Goal: Communication & Community: Answer question/provide support

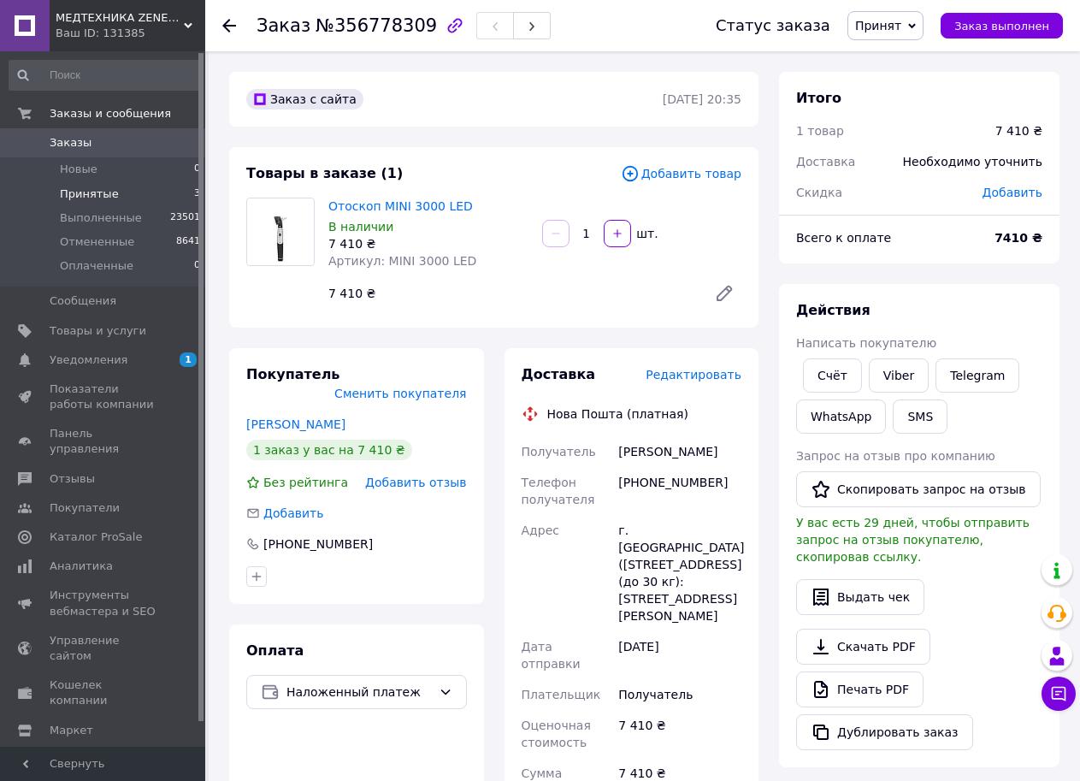
drag, startPoint x: 0, startPoint y: 0, endPoint x: 126, endPoint y: 188, distance: 226.2
click at [126, 188] on li "Принятые 3" at bounding box center [105, 194] width 210 height 24
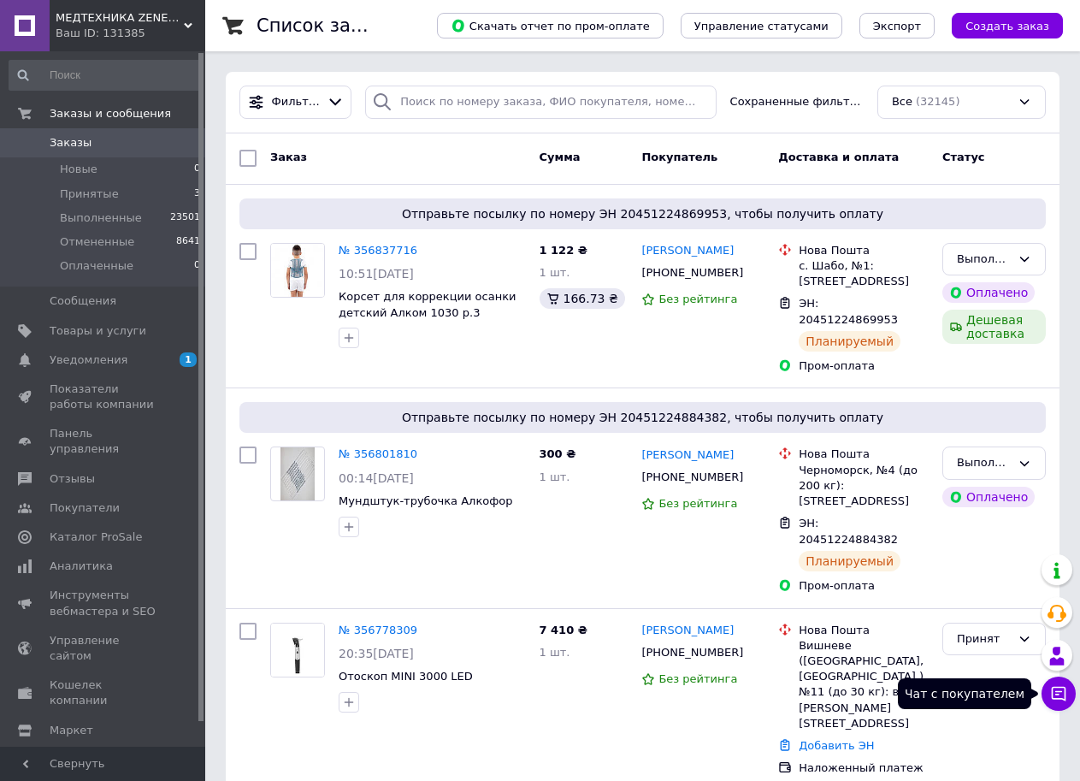
click at [1048, 690] on button "Чат с покупателем" at bounding box center [1058, 693] width 34 height 34
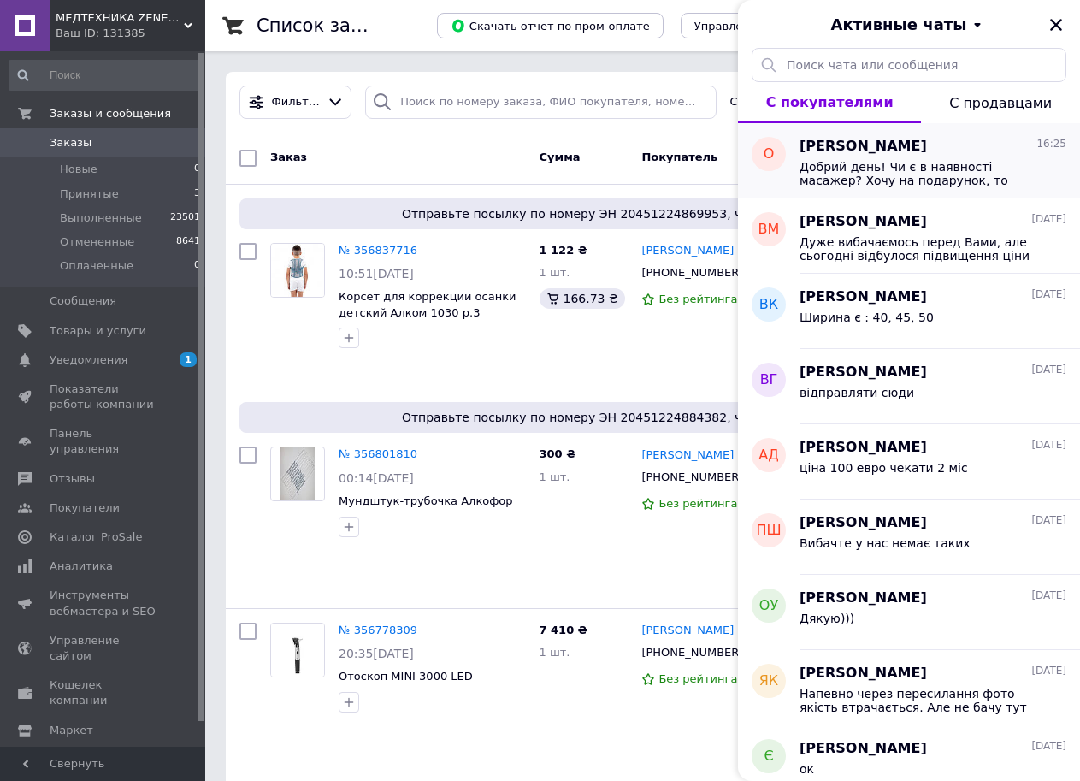
click at [850, 180] on span "Добрий день! Чи є в наявності масажер? Хочу на подарунок, то хотілось би якнайш…" at bounding box center [920, 173] width 243 height 27
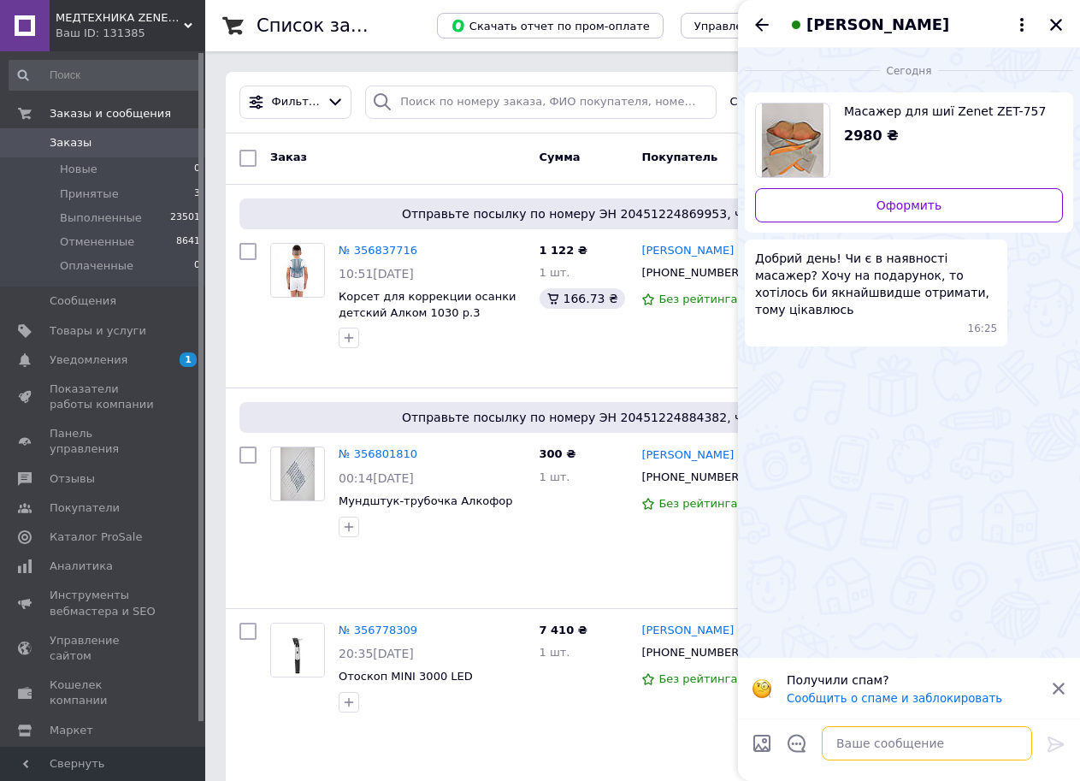
drag, startPoint x: 878, startPoint y: 745, endPoint x: 865, endPoint y: 746, distance: 12.9
click at [875, 746] on textarea at bounding box center [927, 743] width 210 height 34
type textarea "Добрий день"
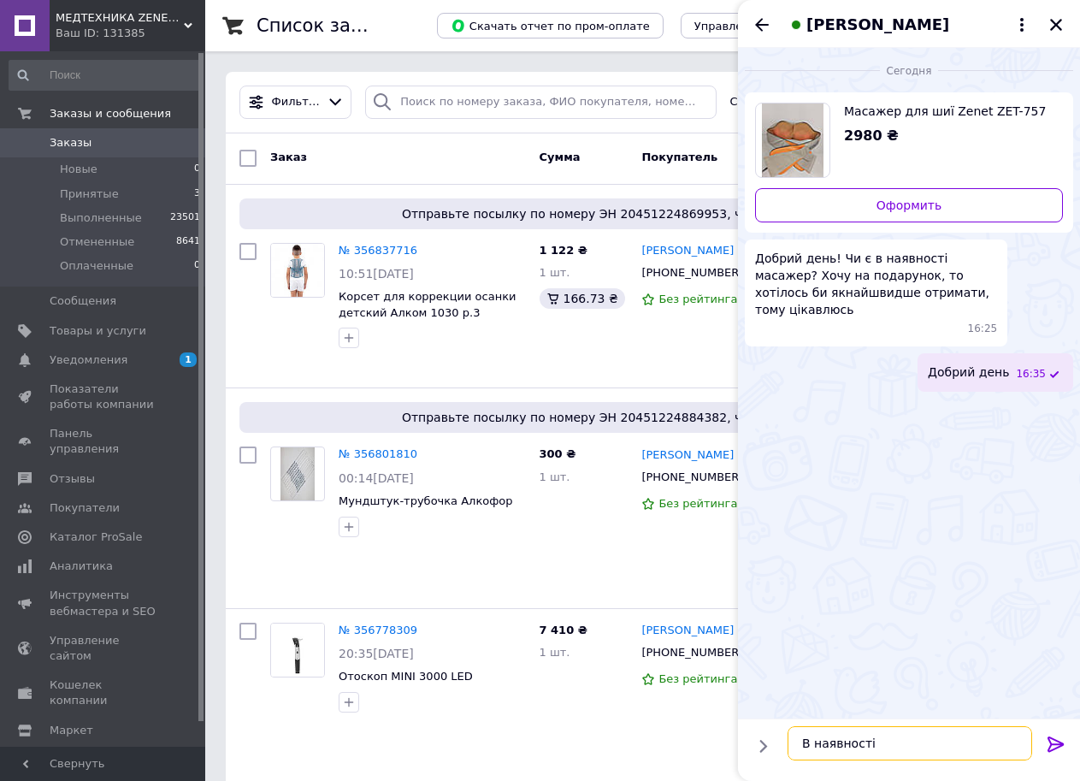
type textarea "В наявності !"
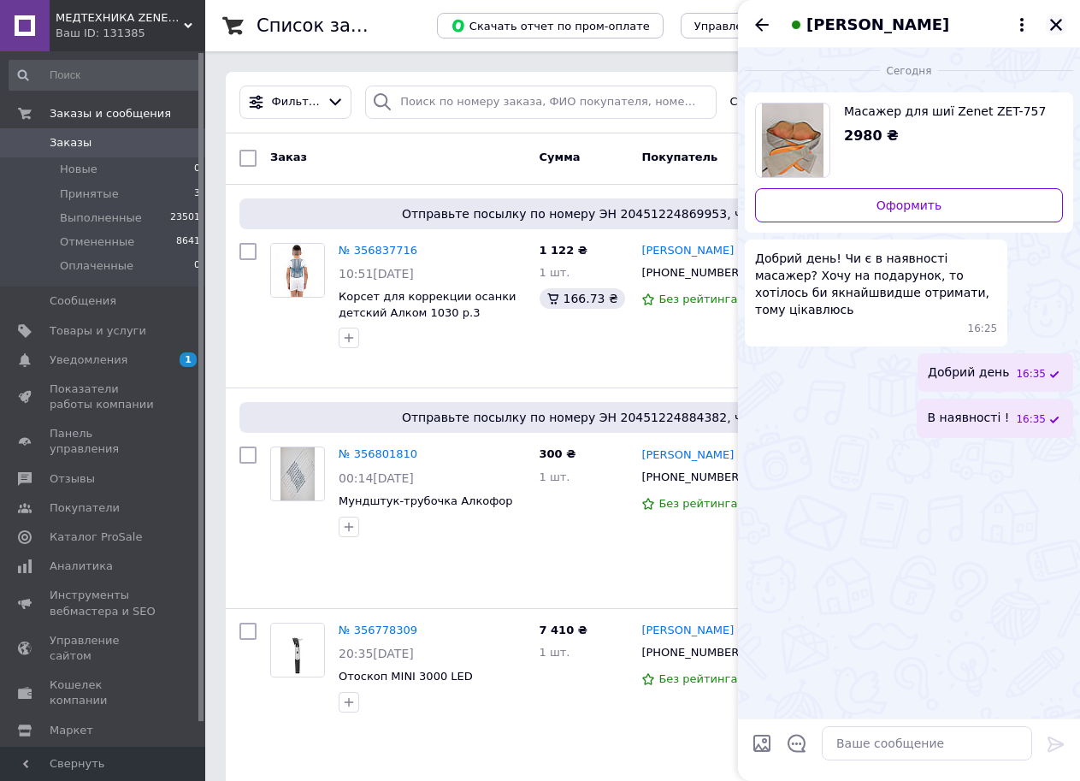
click at [1061, 20] on icon "Закрыть" at bounding box center [1056, 25] width 12 height 12
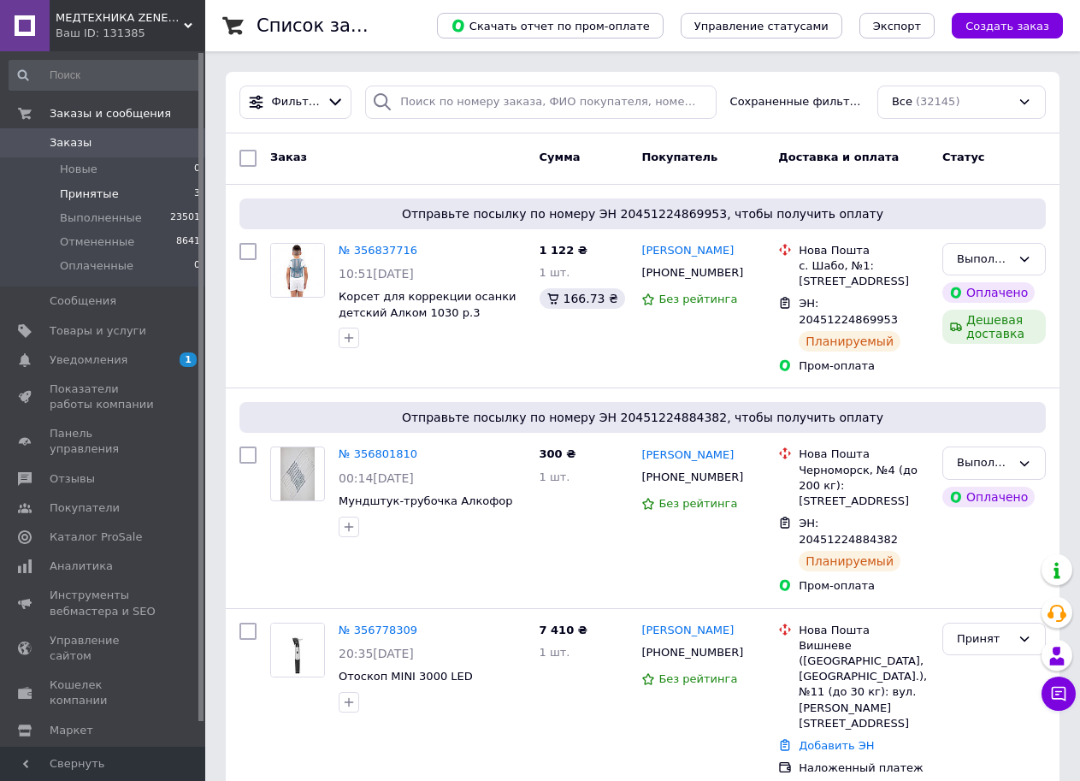
click at [130, 195] on li "Принятые 3" at bounding box center [105, 194] width 210 height 24
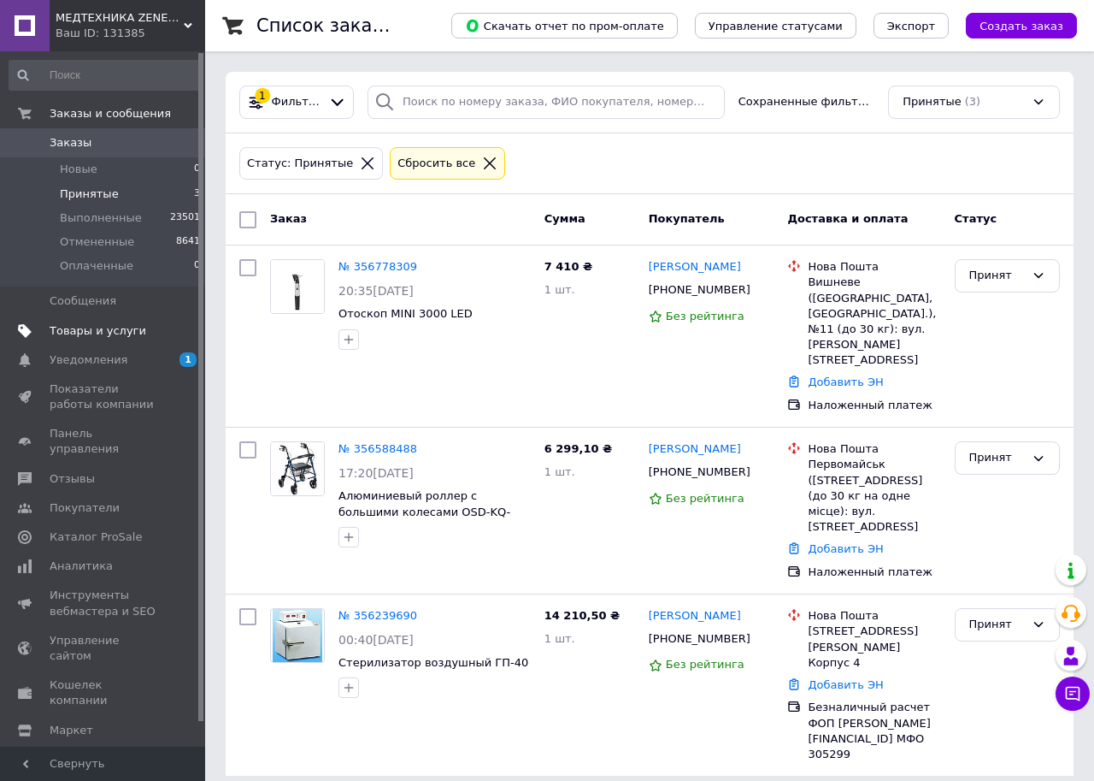
click at [127, 316] on link "Товары и услуги" at bounding box center [105, 330] width 210 height 29
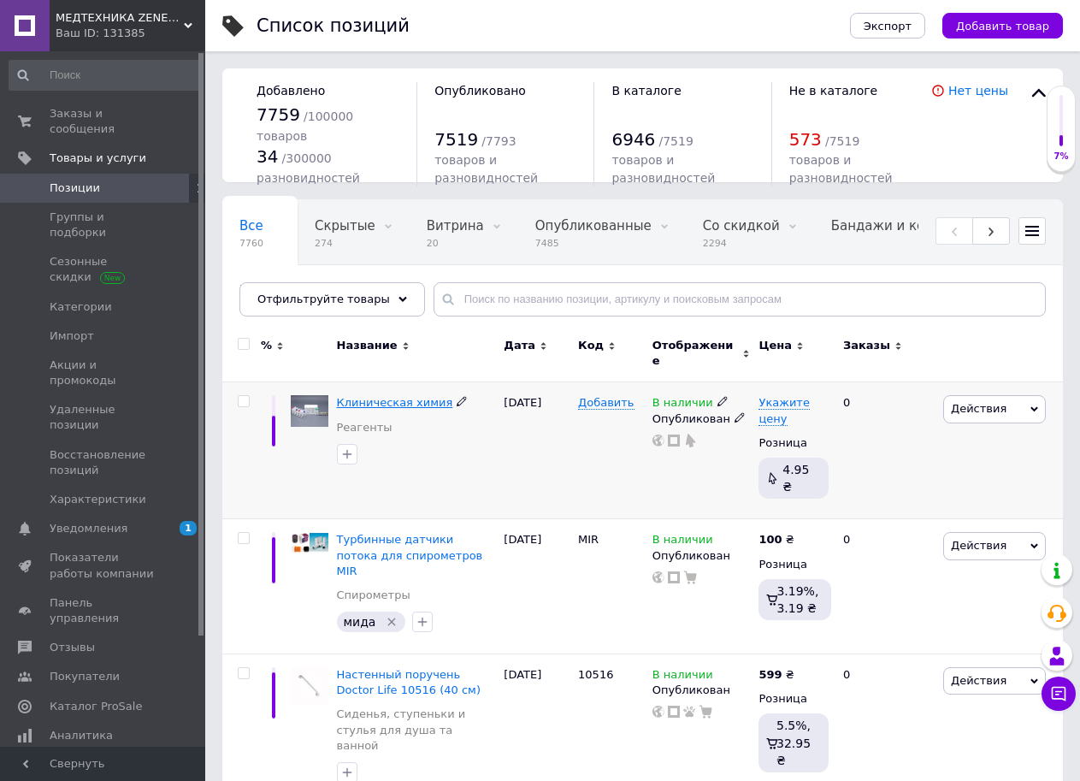
click at [361, 396] on span "Клиническая химия" at bounding box center [395, 402] width 116 height 13
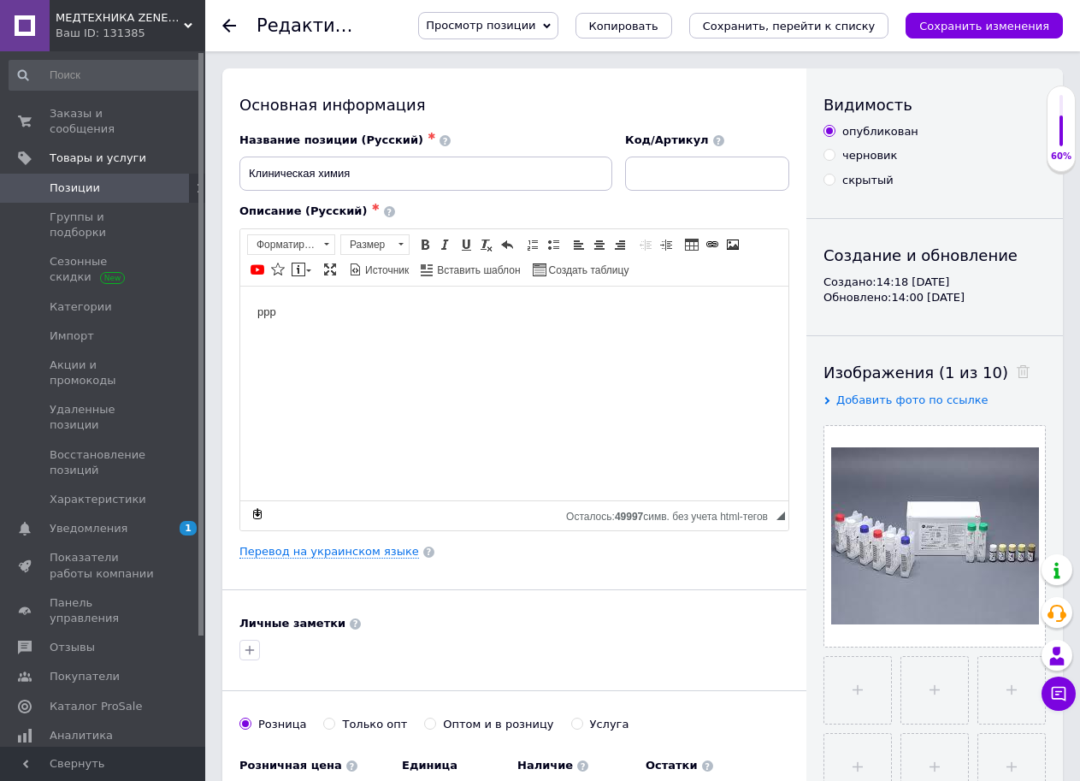
click at [303, 544] on div "Перевод на украинском языке" at bounding box center [514, 551] width 550 height 15
click at [304, 556] on link "Перевод на украинском языке" at bounding box center [329, 552] width 180 height 14
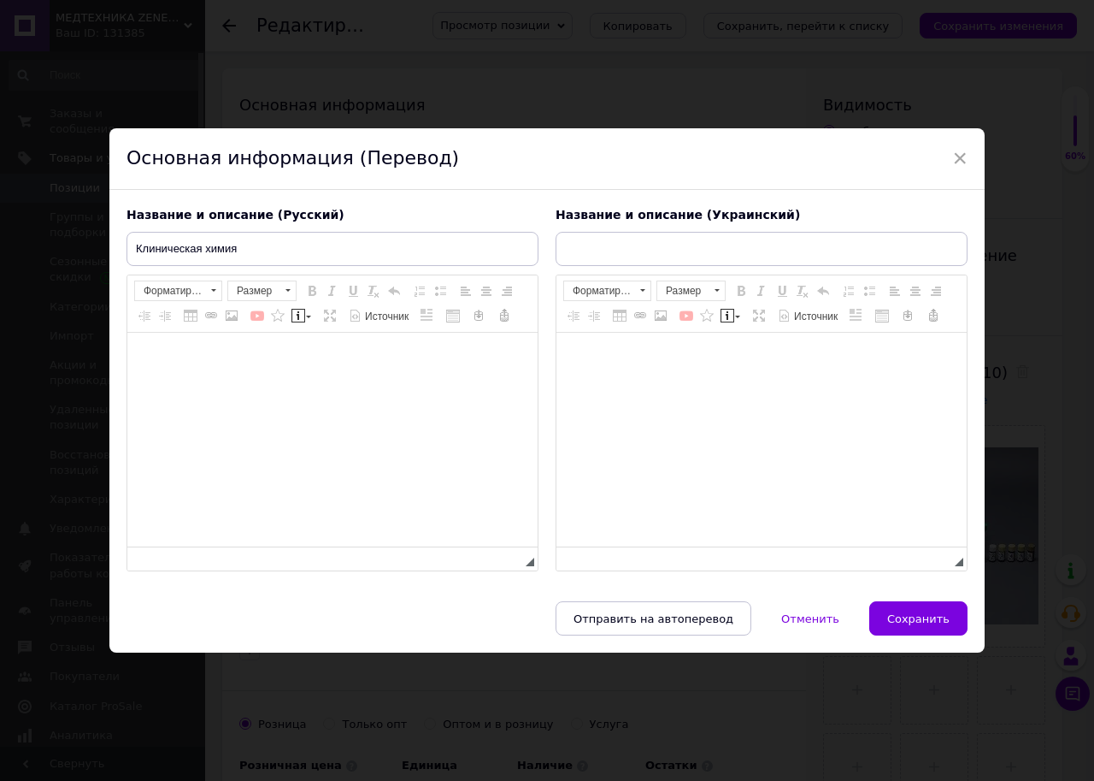
type input "Клінічна хімія"
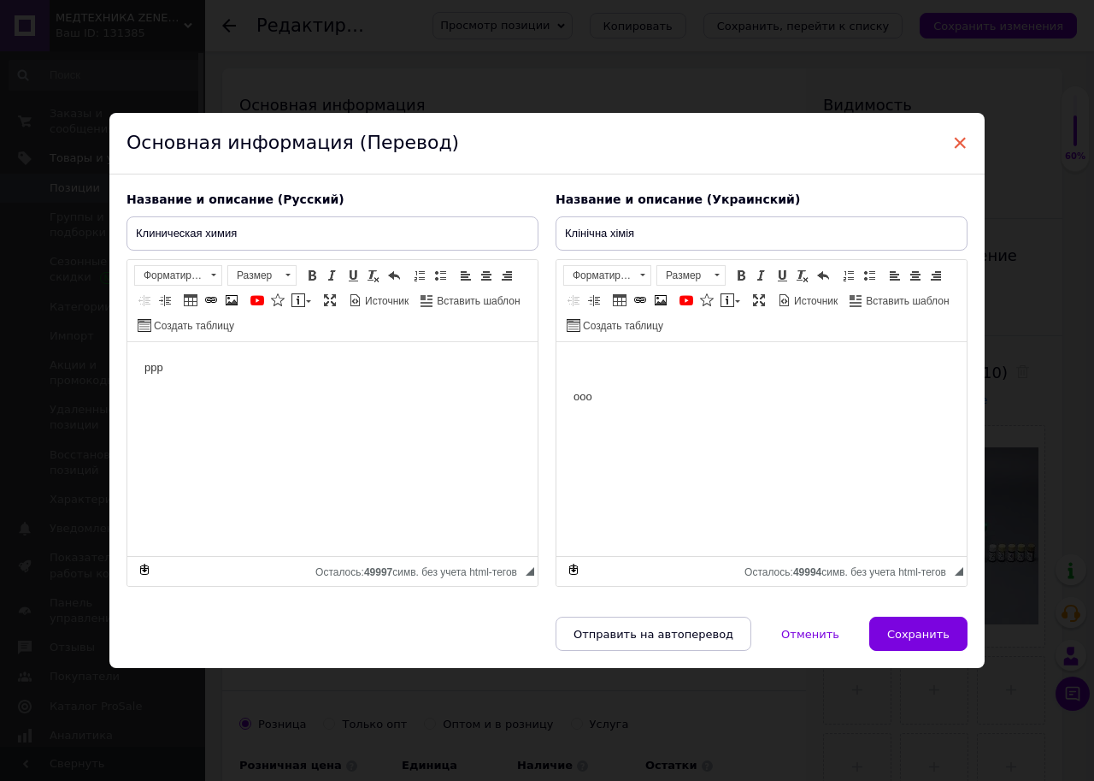
click at [959, 139] on span "×" at bounding box center [959, 142] width 15 height 29
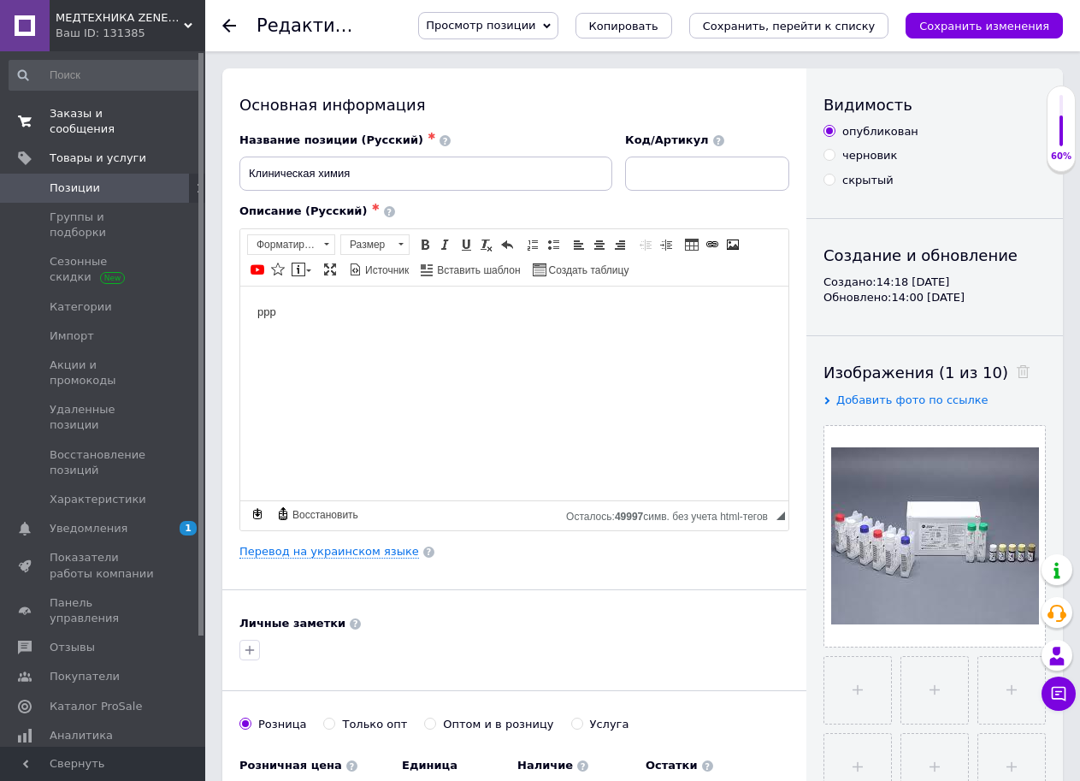
click at [117, 101] on link "Заказы и сообщения 0 0" at bounding box center [105, 121] width 210 height 44
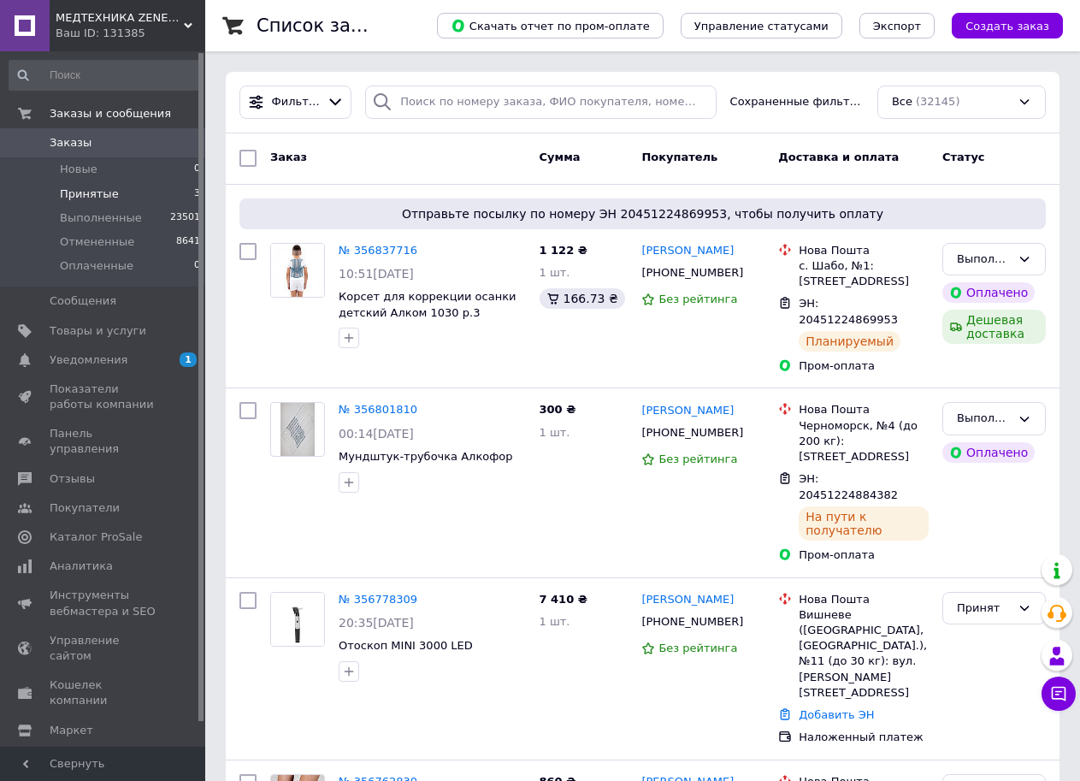
click at [173, 194] on li "Принятые 3" at bounding box center [105, 194] width 210 height 24
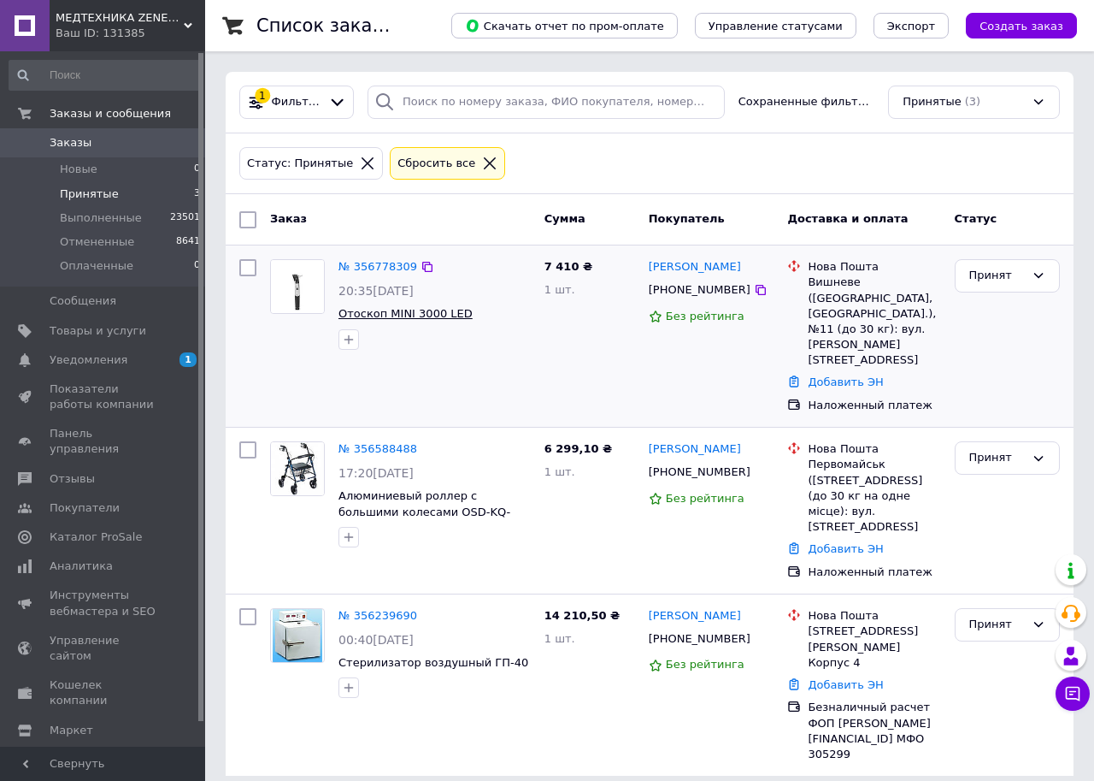
click at [453, 313] on span "Отоскоп MINI 3000 LED" at bounding box center [406, 313] width 134 height 13
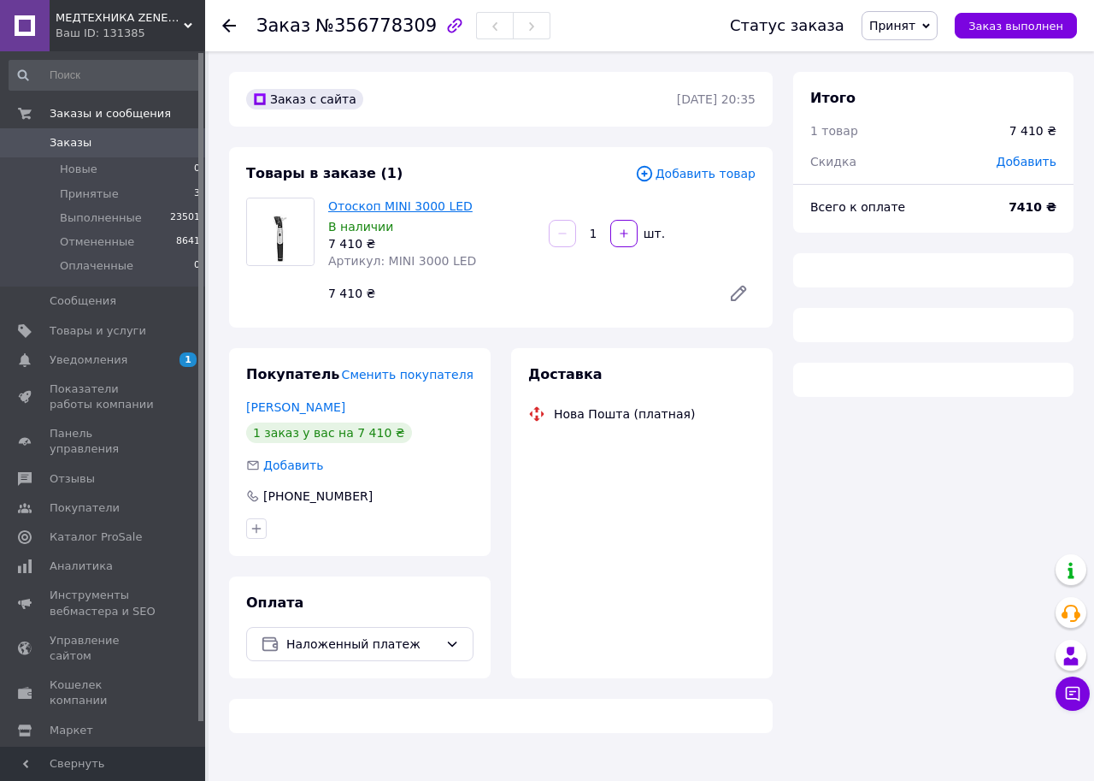
click at [386, 203] on link "Отоскоп MINI 3000 LED" at bounding box center [400, 206] width 144 height 14
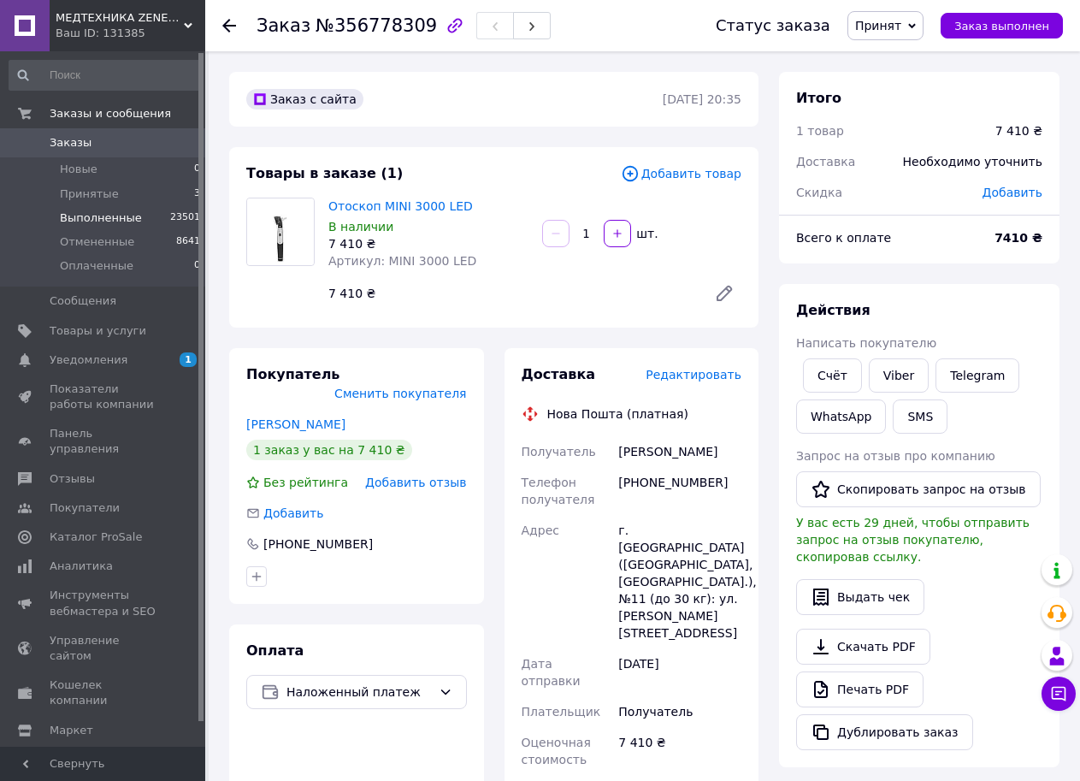
click at [178, 214] on span "23501" at bounding box center [185, 217] width 30 height 15
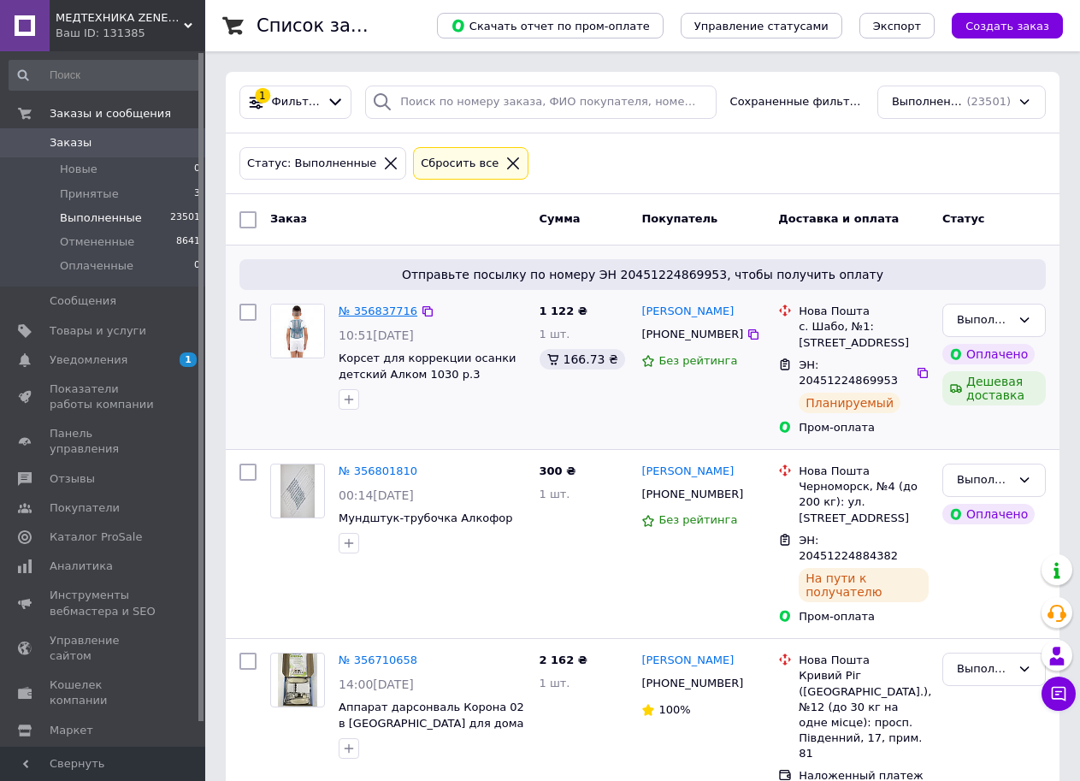
click at [385, 311] on link "№ 356837716" at bounding box center [378, 310] width 79 height 13
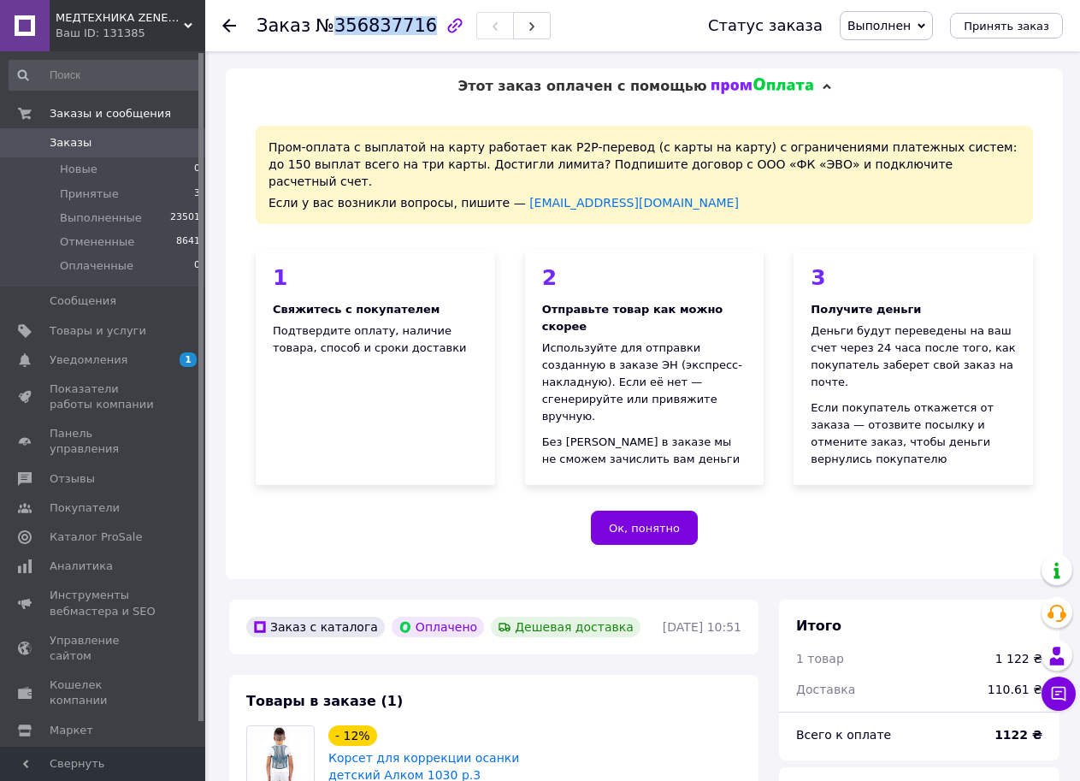
drag, startPoint x: 323, startPoint y: 24, endPoint x: 413, endPoint y: 26, distance: 89.8
click at [413, 26] on span "№356837716" at bounding box center [375, 25] width 121 height 21
copy span "356837716"
click at [1052, 697] on icon at bounding box center [1059, 694] width 15 height 15
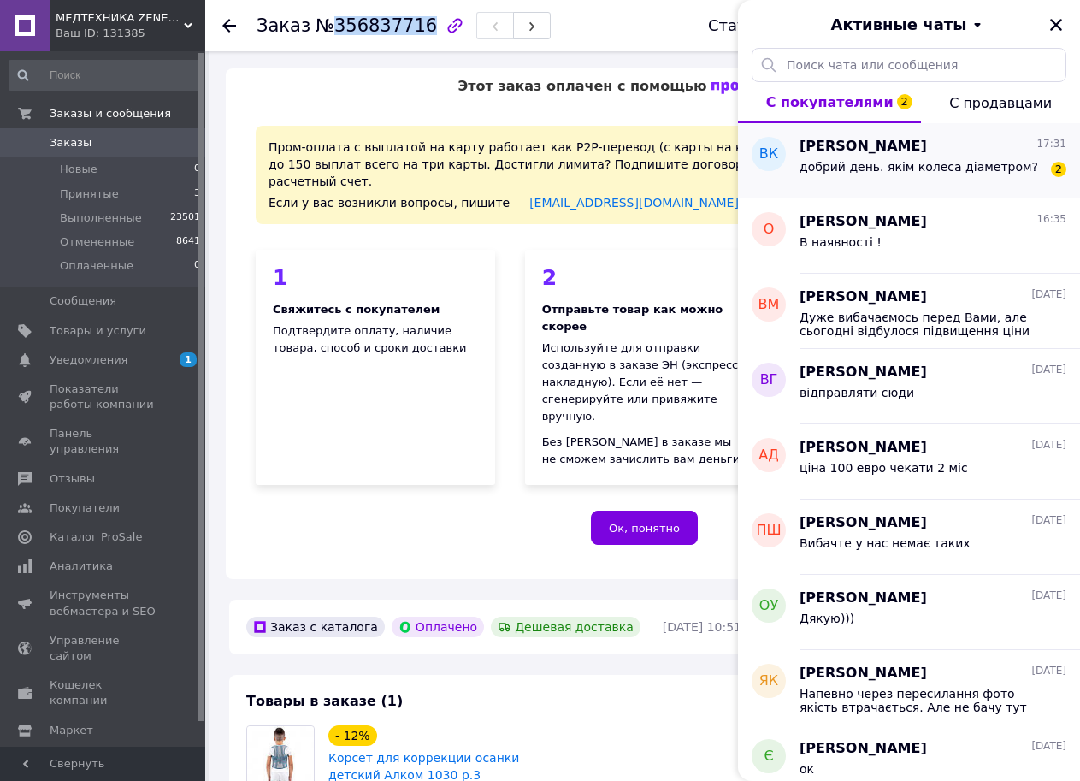
click at [875, 172] on span "добрий день. якім колеса діаметром?" at bounding box center [918, 167] width 239 height 14
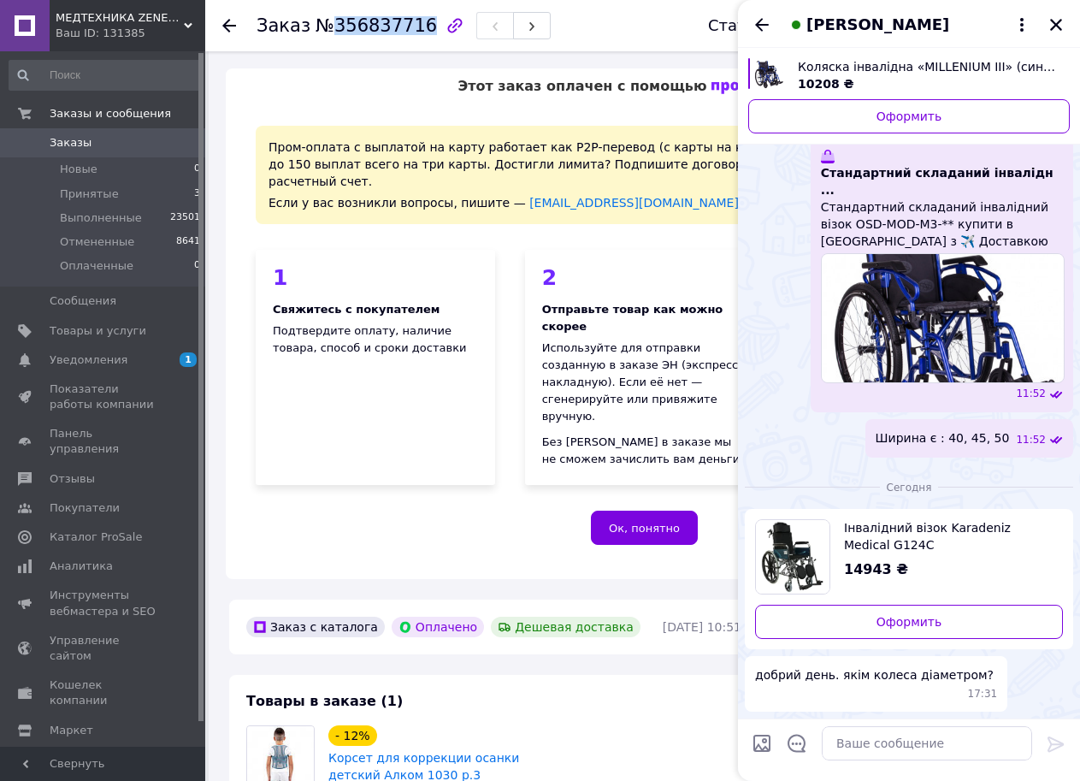
scroll to position [4484, 0]
paste textarea "задні колеса: 22’’ заповнене ПУ передні колеса: 6" ПВХ"
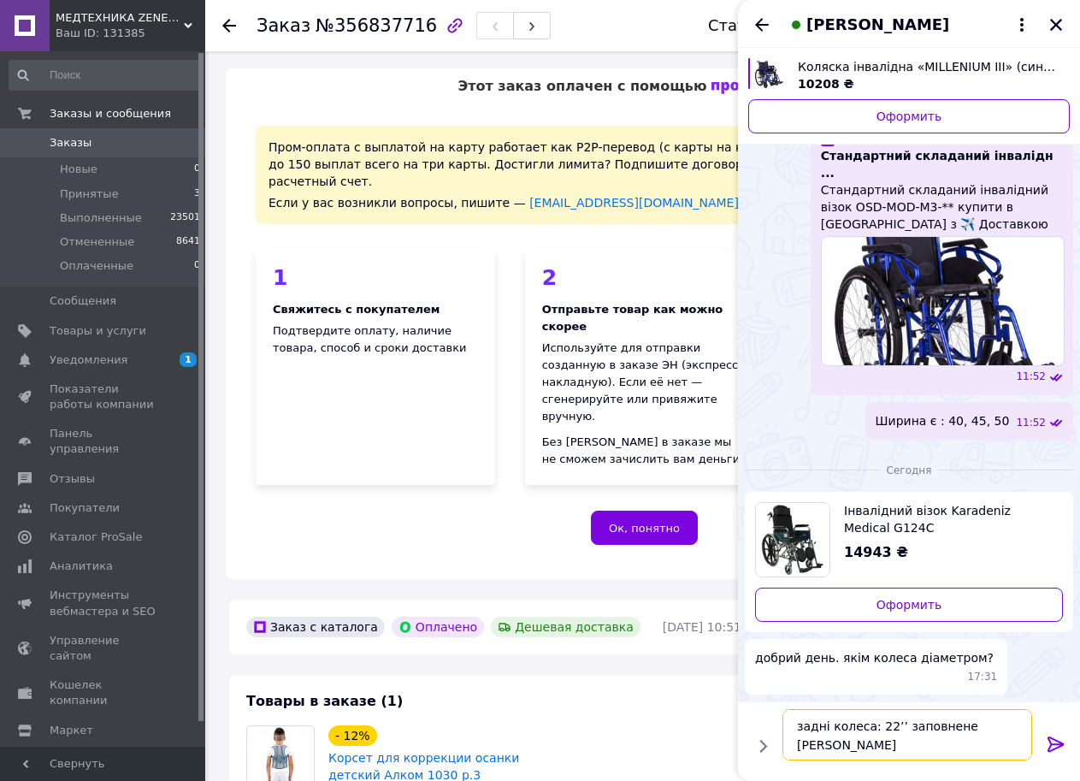
scroll to position [12, 0]
type textarea "задні колеса: 22’’ заповнене ПУ передні колеса: 6" ПВХ"
click at [1056, 745] on icon at bounding box center [1056, 744] width 21 height 21
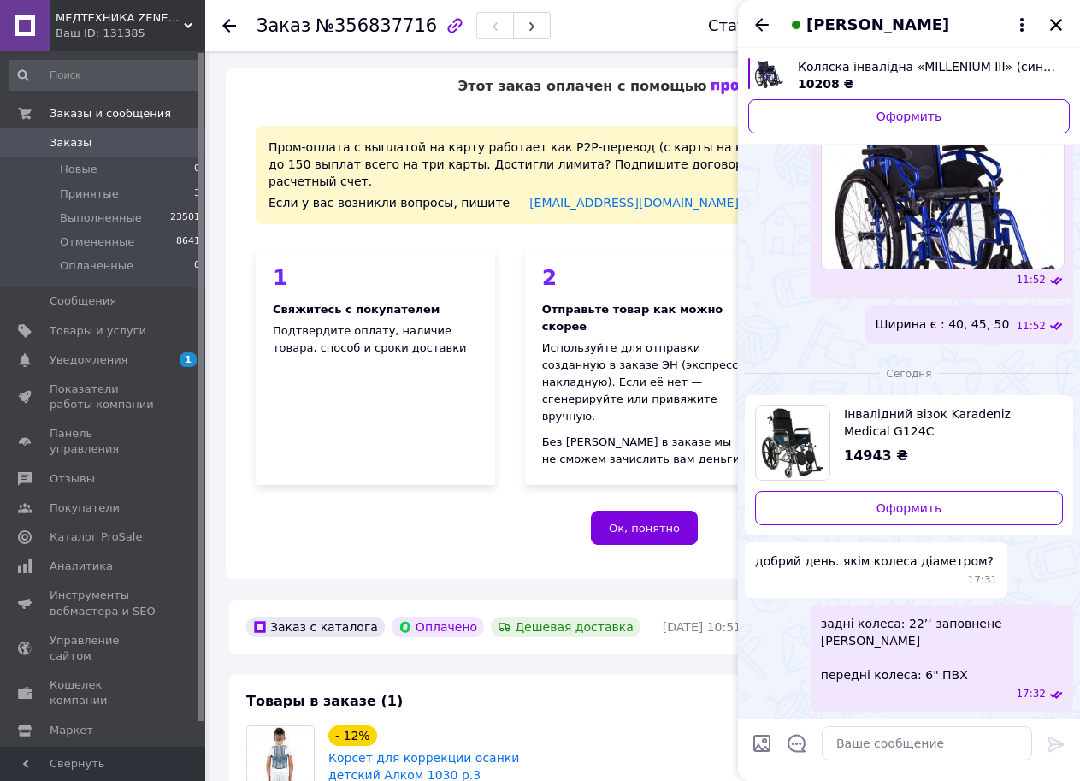
scroll to position [682, 0]
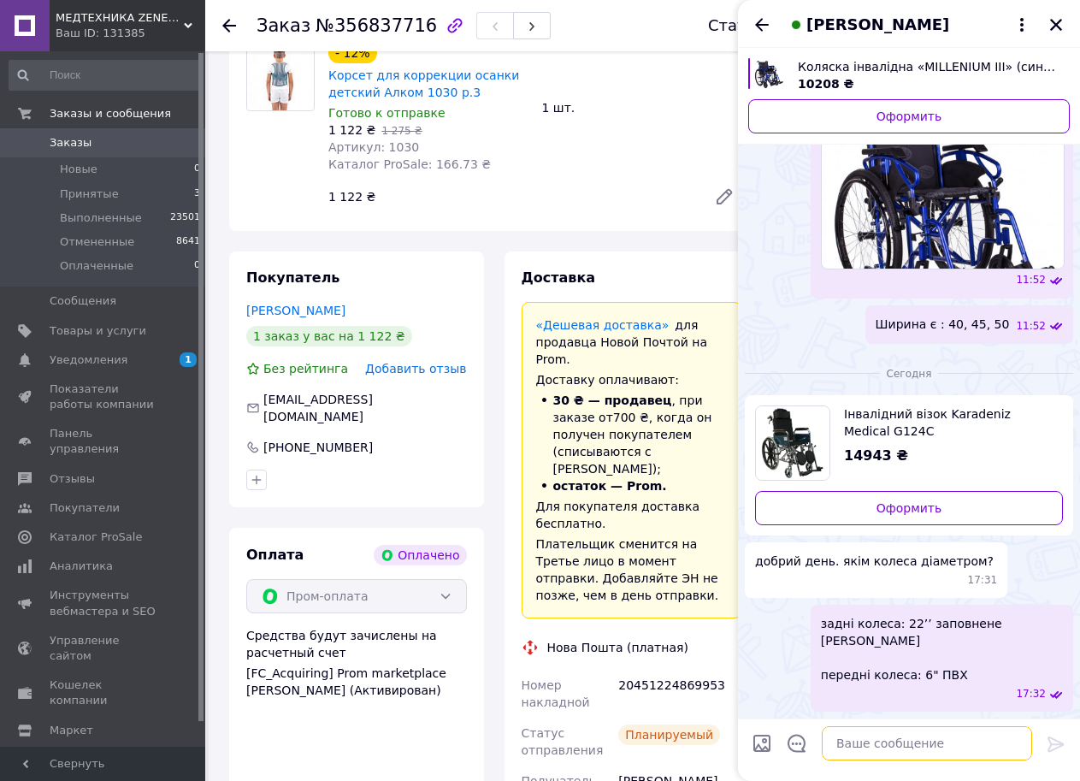
click at [887, 745] on textarea at bounding box center [927, 743] width 210 height 34
type textarea "Добрий день !"
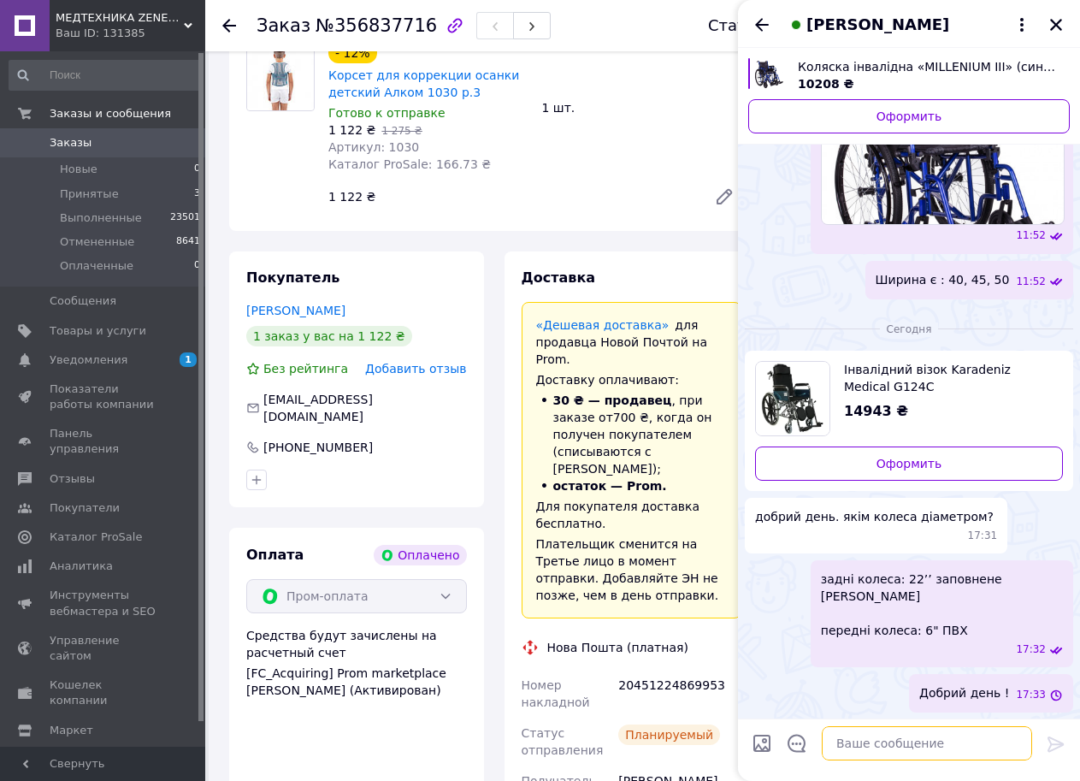
scroll to position [4608, 0]
click at [649, 268] on div "Доставка" at bounding box center [632, 278] width 221 height 20
click at [1054, 27] on icon "Закрыть" at bounding box center [1056, 25] width 12 height 12
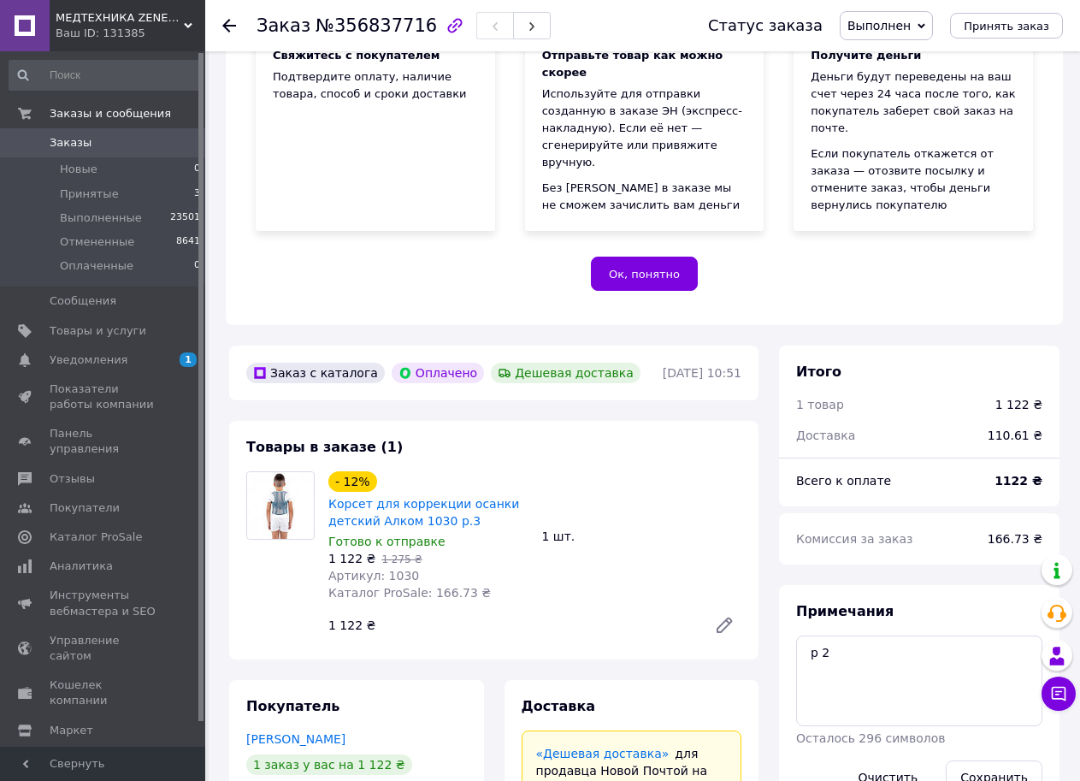
scroll to position [256, 0]
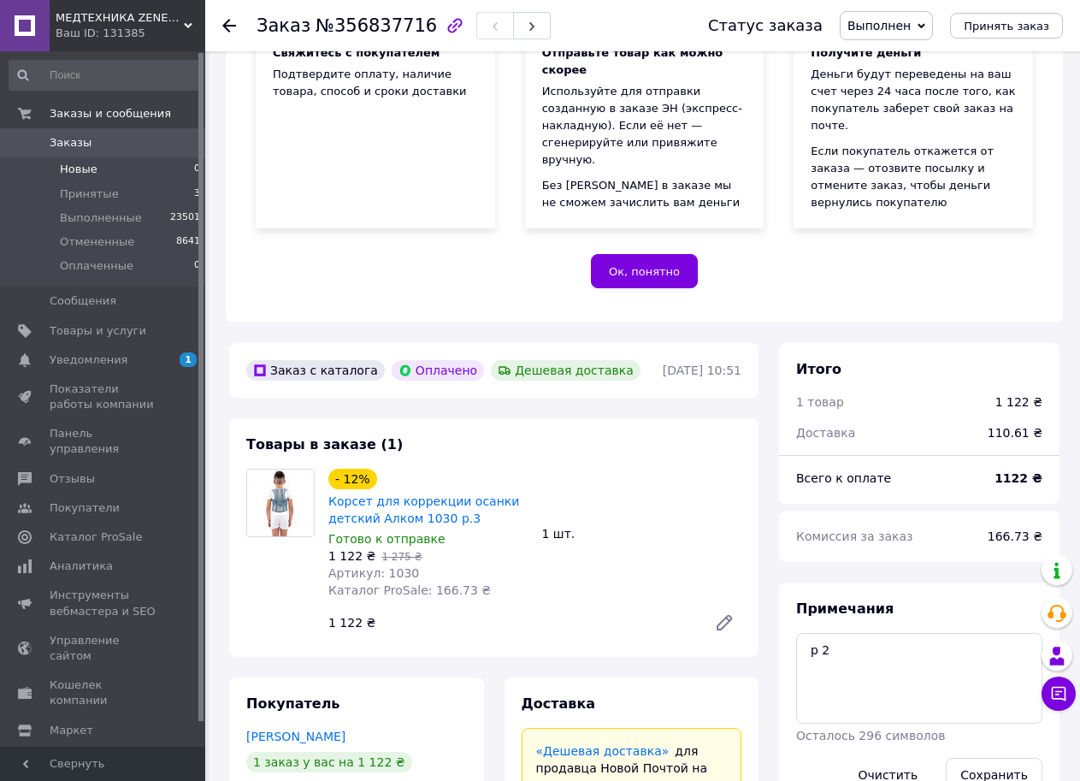
click at [145, 178] on li "Новые 0" at bounding box center [105, 169] width 210 height 24
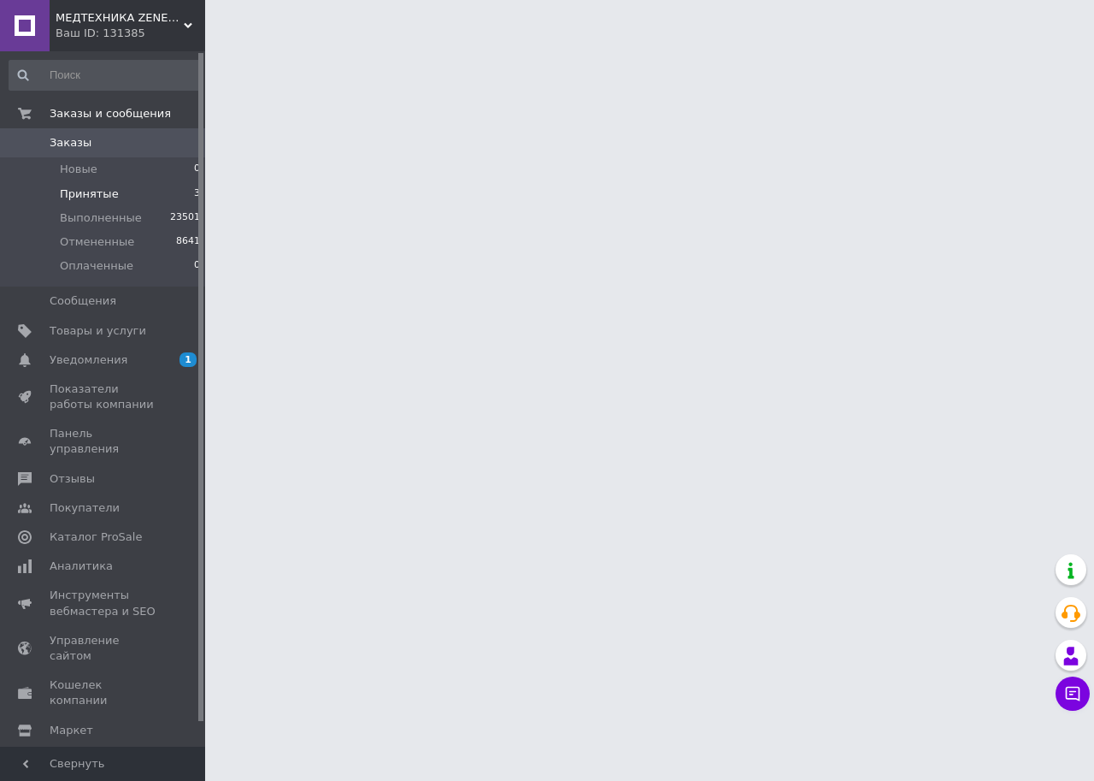
click at [144, 188] on li "Принятые 3" at bounding box center [105, 194] width 210 height 24
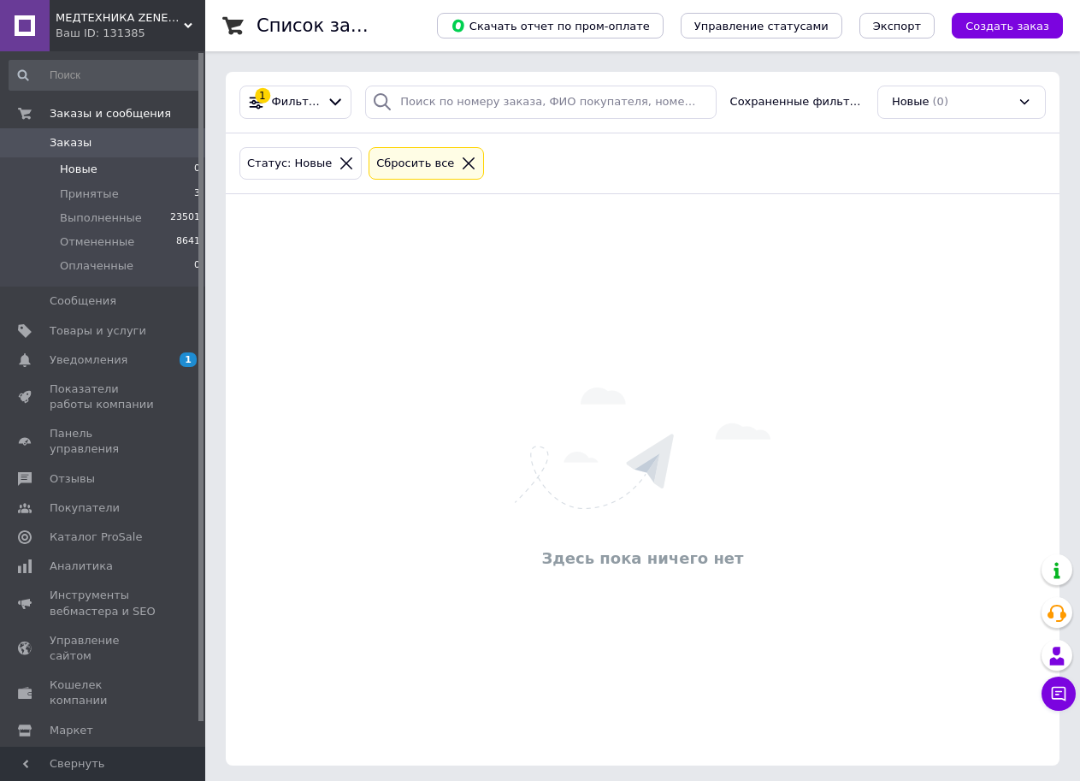
click at [339, 164] on icon at bounding box center [346, 163] width 15 height 15
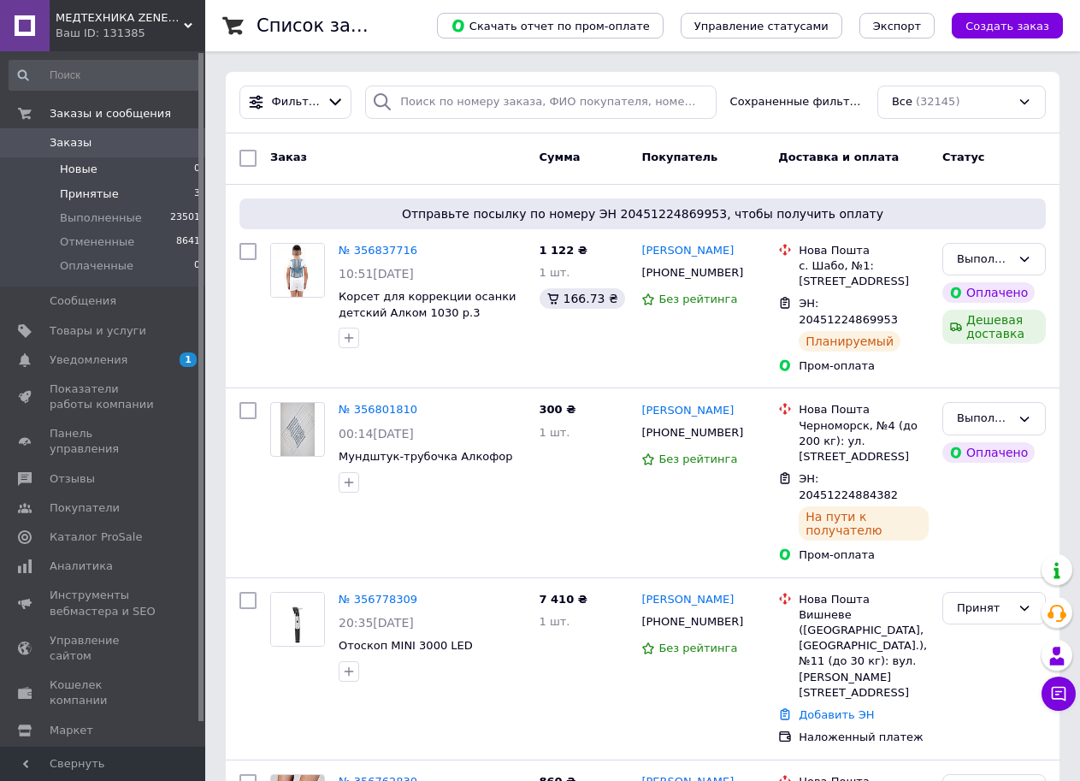
click at [186, 189] on li "Принятые 3" at bounding box center [105, 194] width 210 height 24
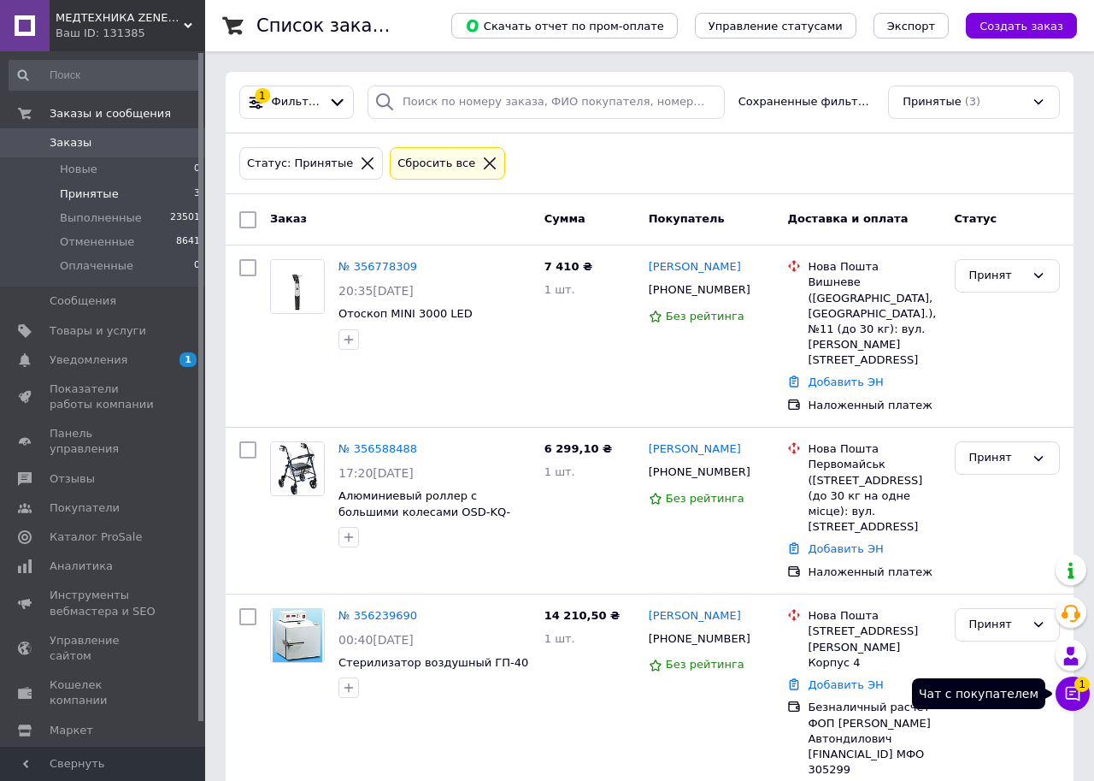
click at [1067, 685] on icon at bounding box center [1072, 693] width 17 height 17
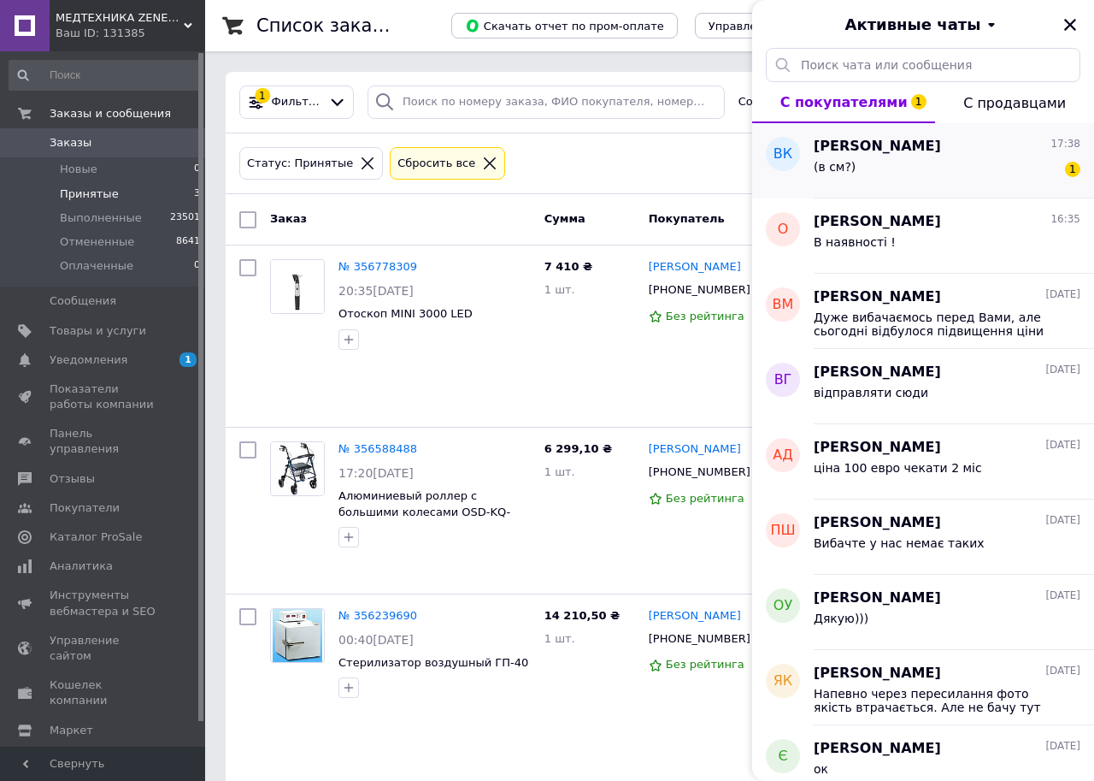
click at [812, 166] on div "ВК" at bounding box center [783, 160] width 62 height 75
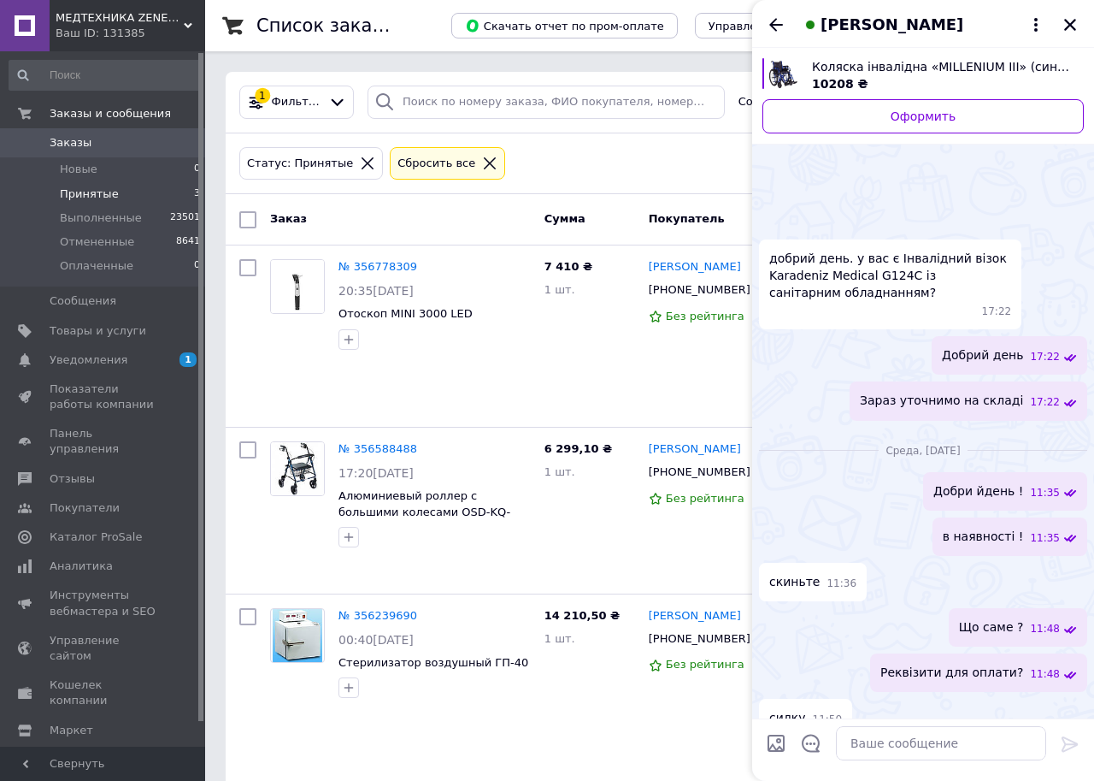
scroll to position [4684, 0]
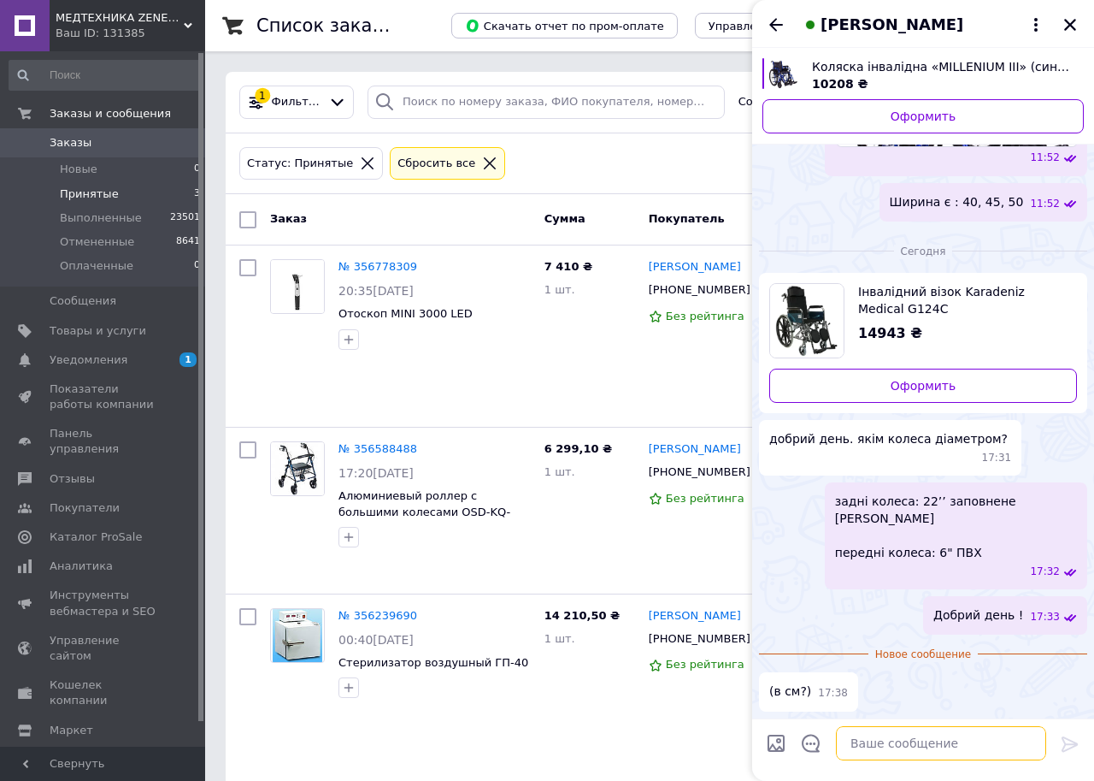
click at [894, 743] on textarea at bounding box center [941, 743] width 210 height 34
paste textarea "22 дюйма в см"
click at [884, 745] on textarea "22 дюйма в см" at bounding box center [924, 743] width 245 height 34
type textarea "22 дюйма в 55,8 см"
click at [1073, 746] on icon at bounding box center [1070, 743] width 16 height 15
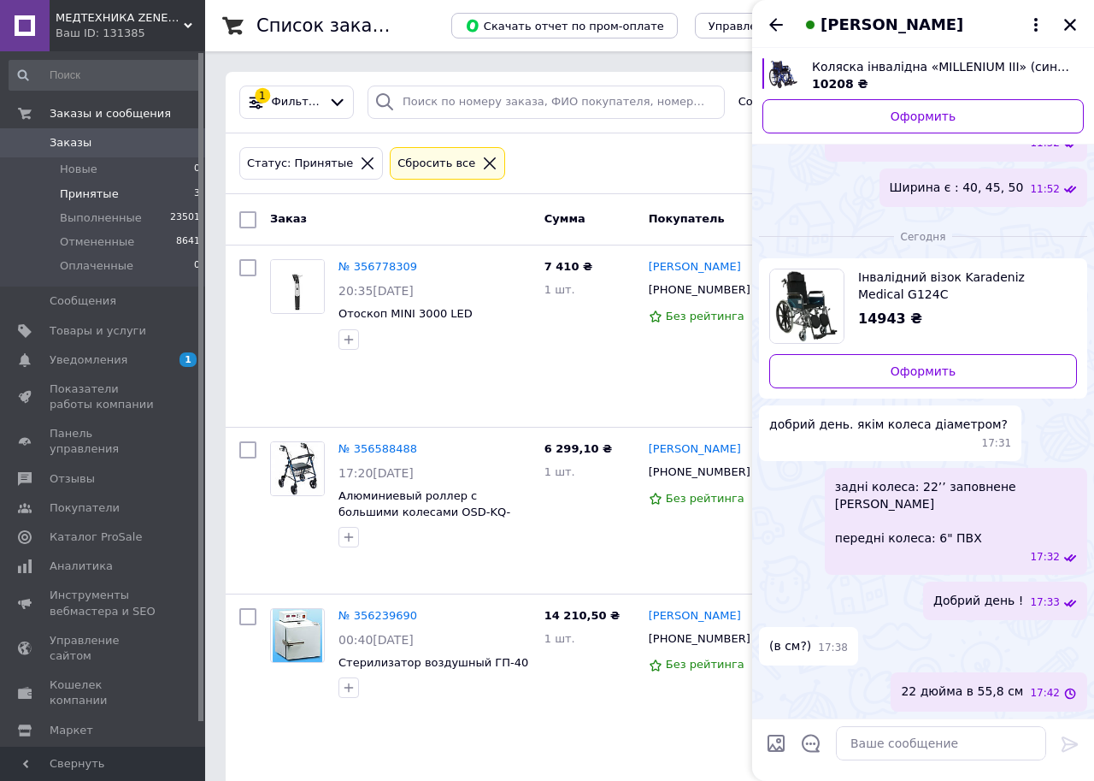
scroll to position [4699, 0]
click at [973, 749] on textarea at bounding box center [941, 743] width 210 height 34
paste textarea "6 дюйма в см"
type textarea "6 дюйма в см 15,2 см"
click at [1069, 734] on icon at bounding box center [1070, 744] width 21 height 21
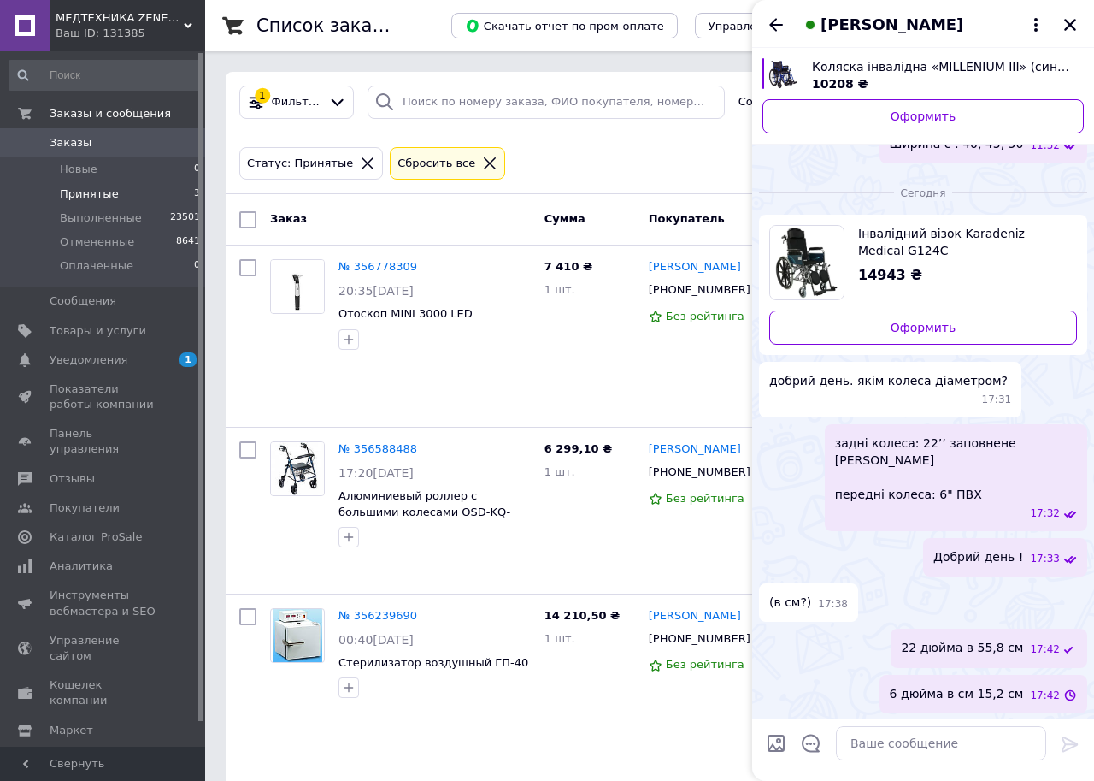
scroll to position [4744, 0]
click at [1063, 28] on icon "Закрыть" at bounding box center [1070, 24] width 15 height 15
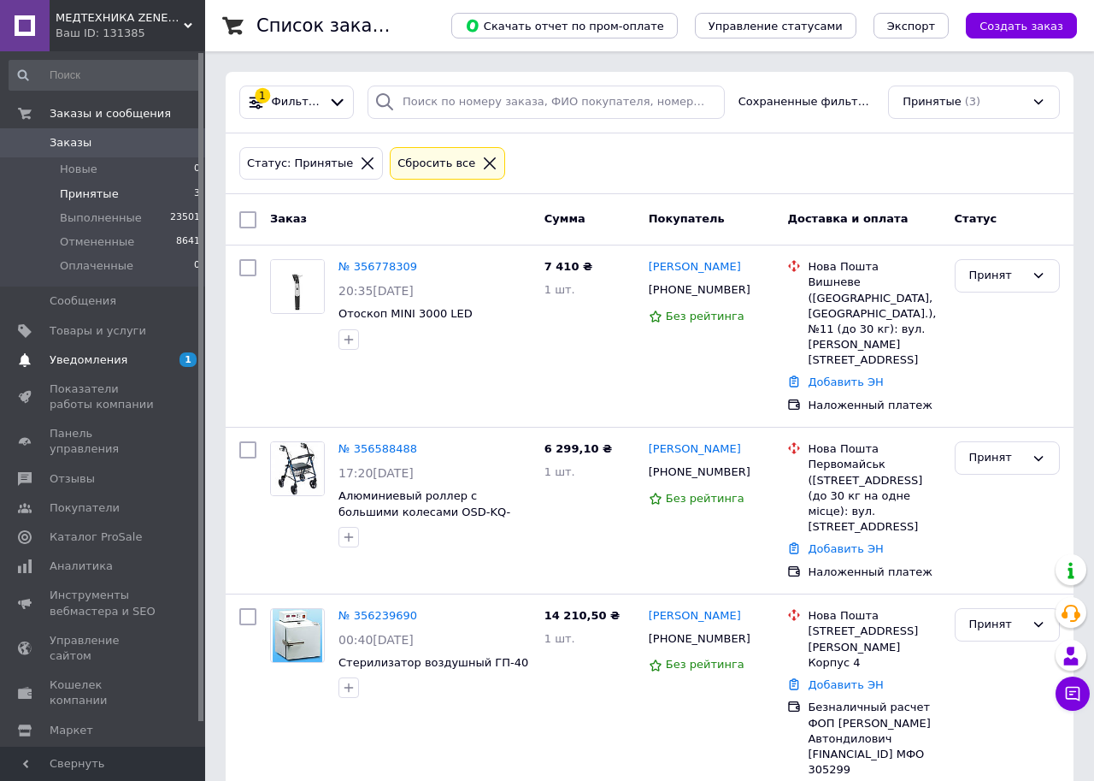
click at [161, 366] on span "1 0" at bounding box center [181, 359] width 47 height 15
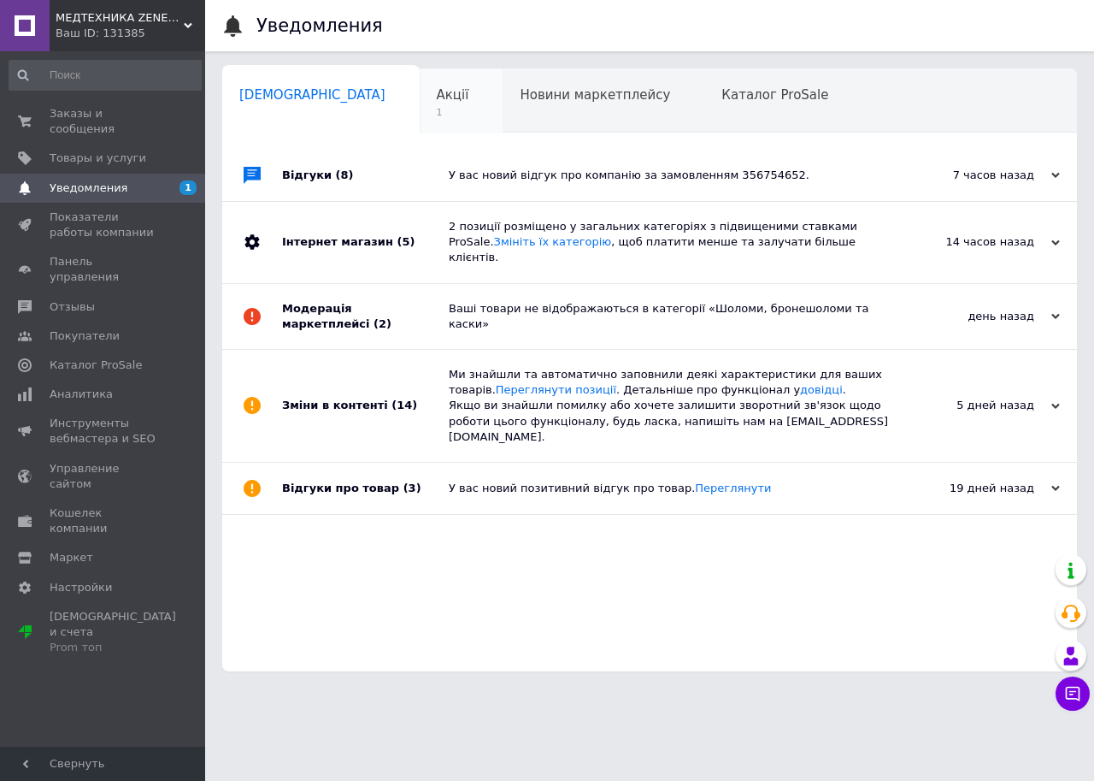
click at [437, 109] on span "1" at bounding box center [453, 112] width 32 height 13
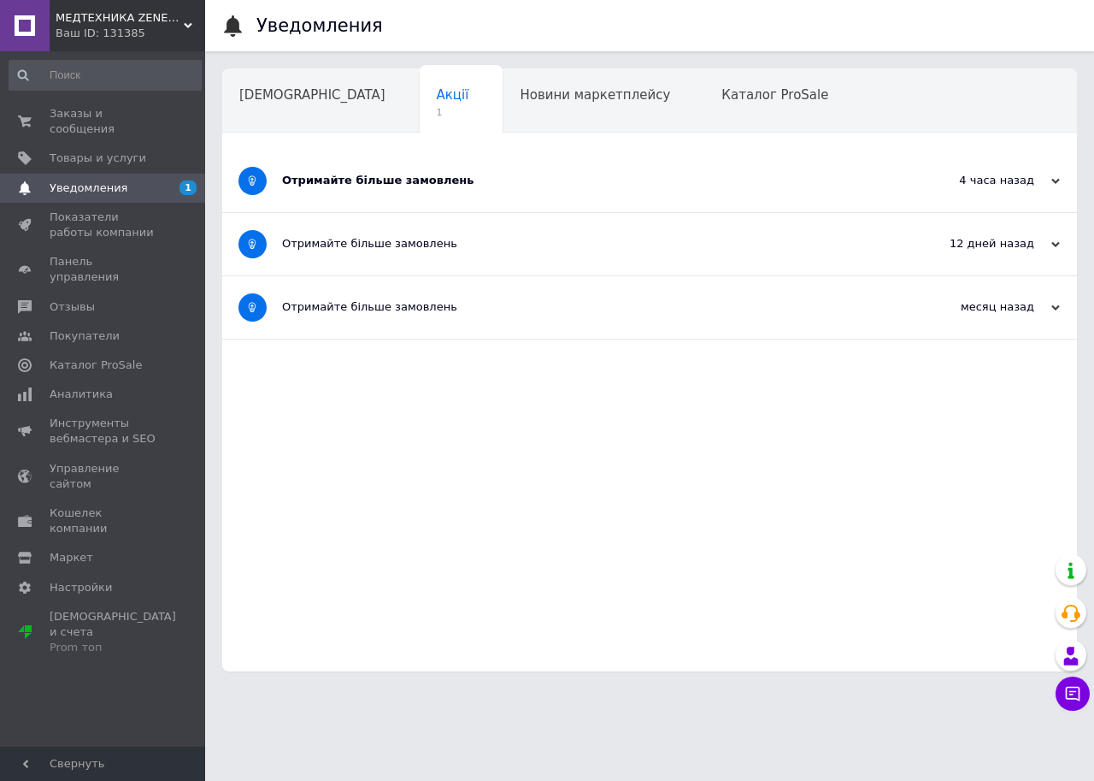
click at [351, 168] on div "Отримайте більше замовлень" at bounding box center [585, 181] width 607 height 62
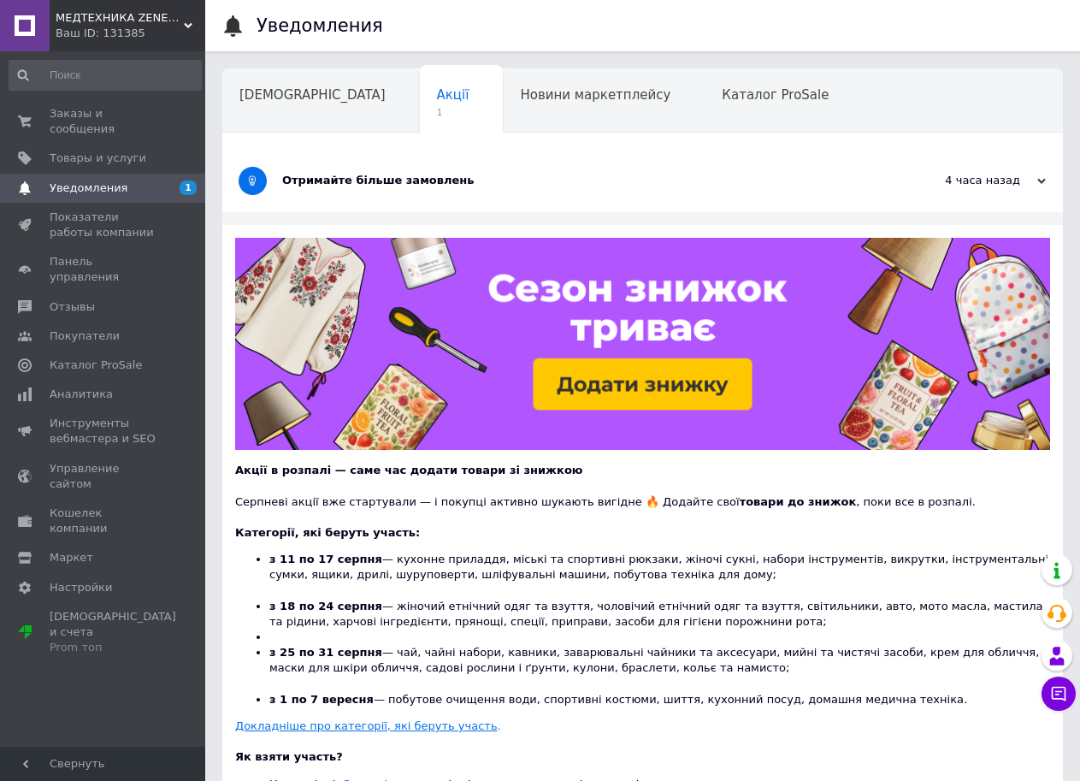
click at [715, 196] on div "Отримайте більше замовлень" at bounding box center [578, 181] width 592 height 62
